Goal: Task Accomplishment & Management: Use online tool/utility

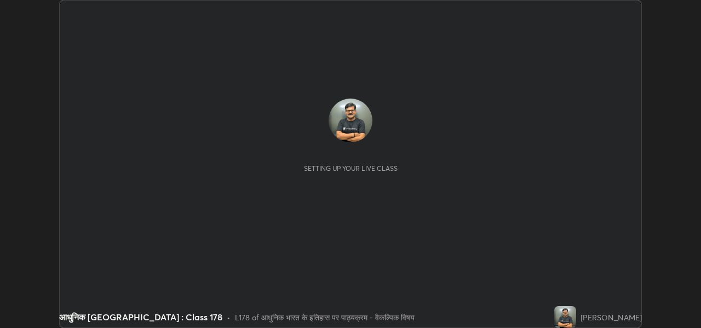
scroll to position [328, 700]
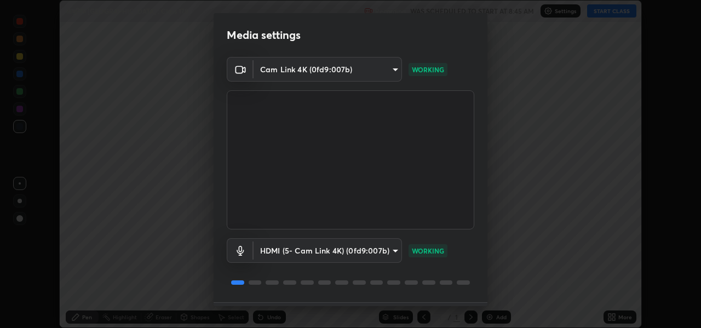
click at [426, 290] on div "HDMI (5- Cam Link 4K) (0fd9:007b) e9e4c1dad6a2be7123d6c1d91e102dbdb25476640557d…" at bounding box center [350, 265] width 247 height 73
click at [393, 281] on div at bounding box center [393, 282] width 13 height 4
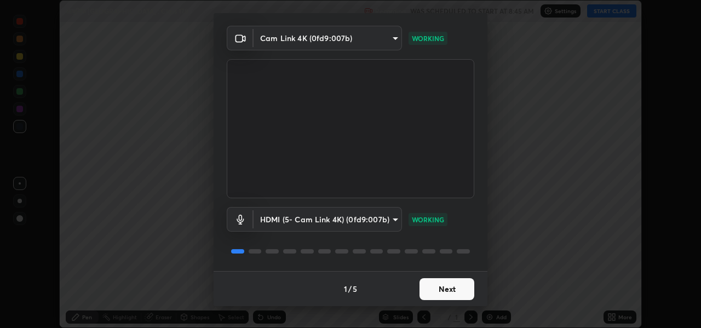
click at [445, 287] on button "Next" at bounding box center [446, 289] width 55 height 22
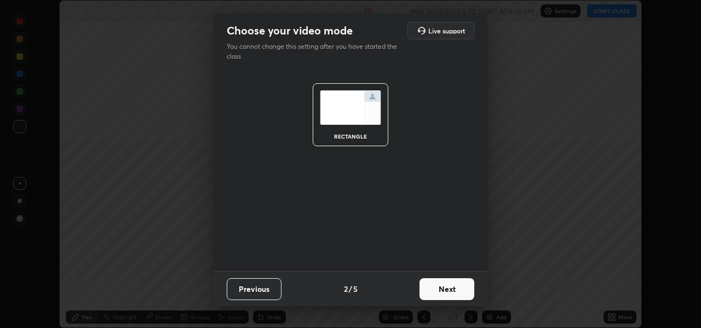
click at [452, 290] on button "Next" at bounding box center [446, 289] width 55 height 22
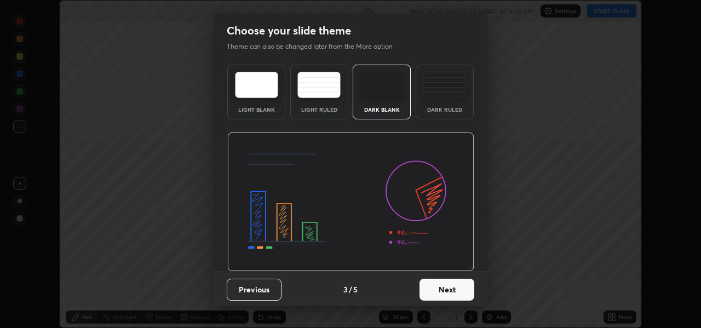
click at [457, 293] on button "Next" at bounding box center [446, 290] width 55 height 22
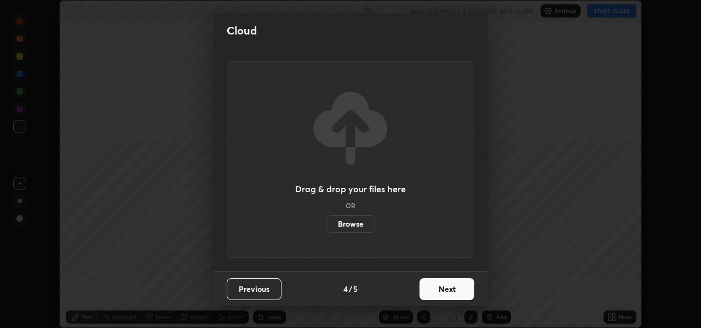
click at [457, 291] on button "Next" at bounding box center [446, 289] width 55 height 22
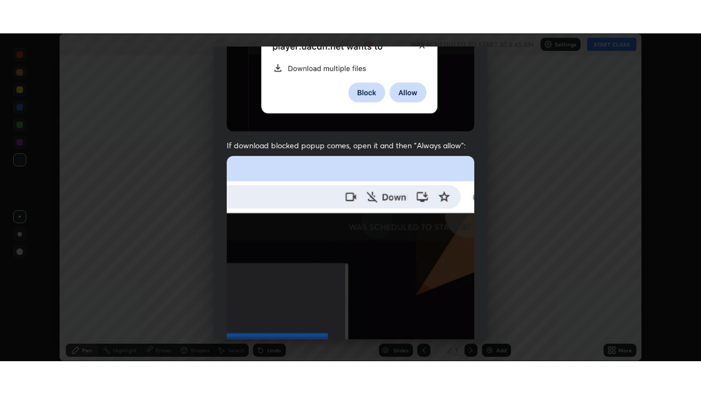
scroll to position [255, 0]
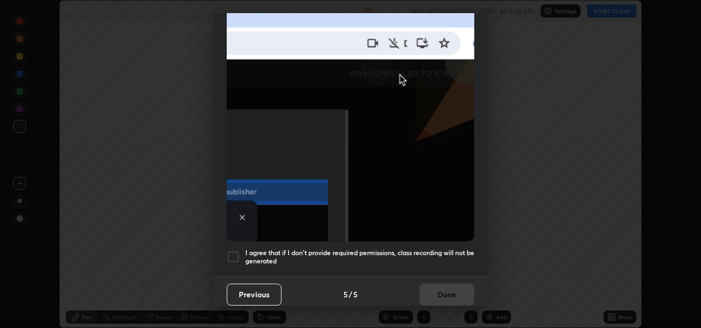
click at [230, 250] on div at bounding box center [233, 256] width 13 height 13
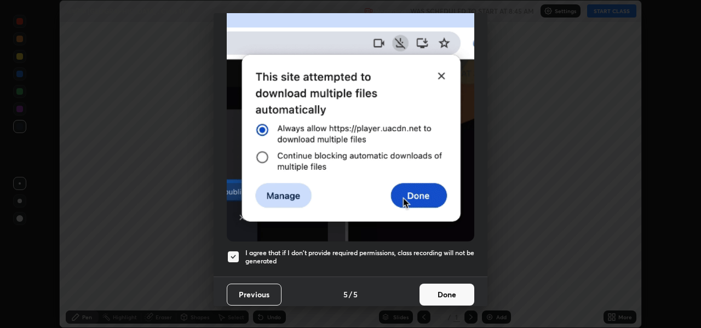
click at [442, 291] on button "Done" at bounding box center [446, 295] width 55 height 22
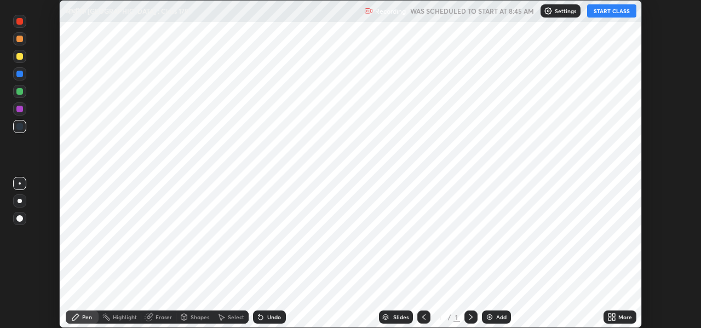
click at [490, 319] on img at bounding box center [489, 317] width 9 height 9
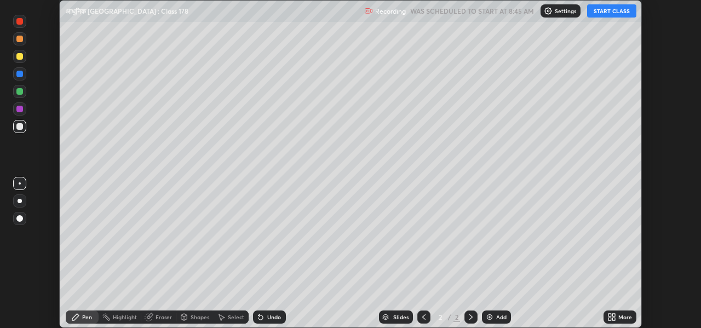
click at [614, 315] on icon at bounding box center [613, 315] width 3 height 3
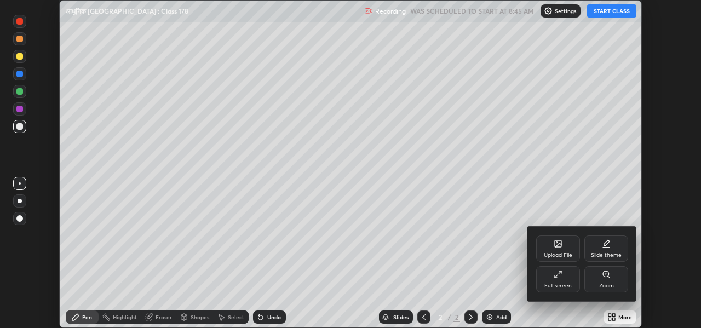
click at [567, 270] on div "Full screen" at bounding box center [558, 279] width 44 height 26
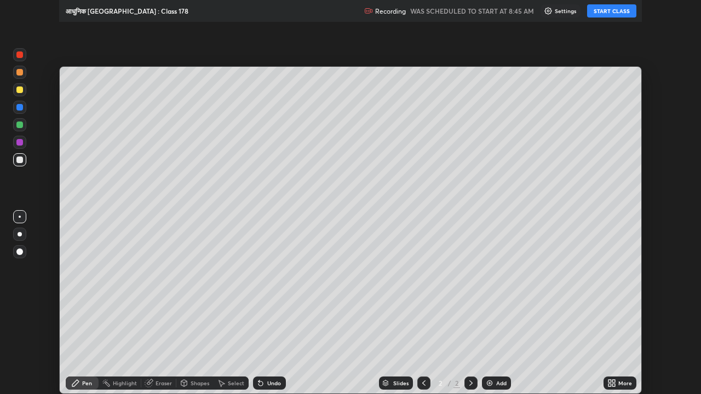
scroll to position [394, 701]
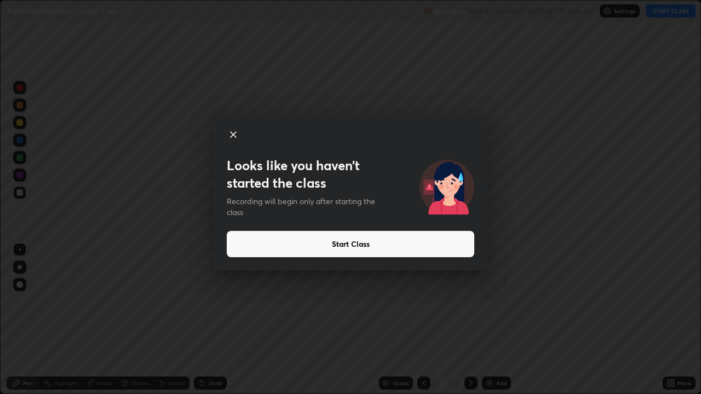
click at [281, 244] on button "Start Class" at bounding box center [350, 244] width 247 height 26
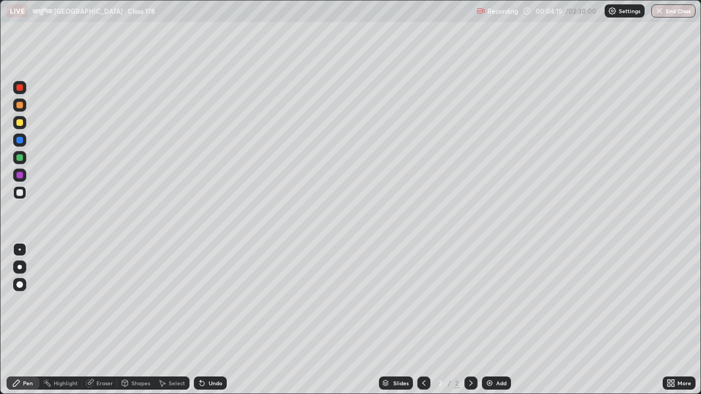
click at [18, 267] on div at bounding box center [20, 267] width 4 height 4
